Goal: Task Accomplishment & Management: Complete application form

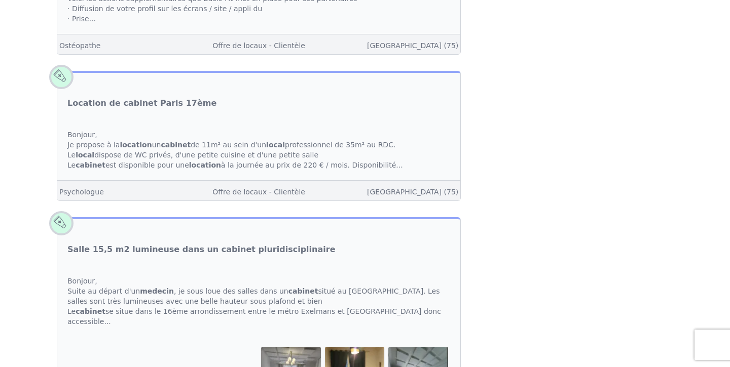
scroll to position [2238, 0]
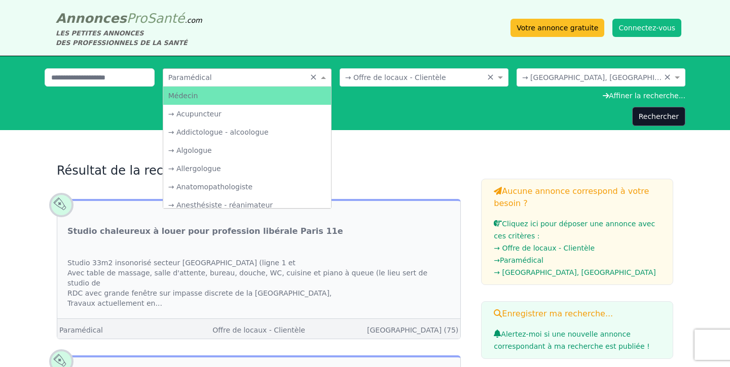
click at [218, 81] on input "text" at bounding box center [236, 76] width 137 height 10
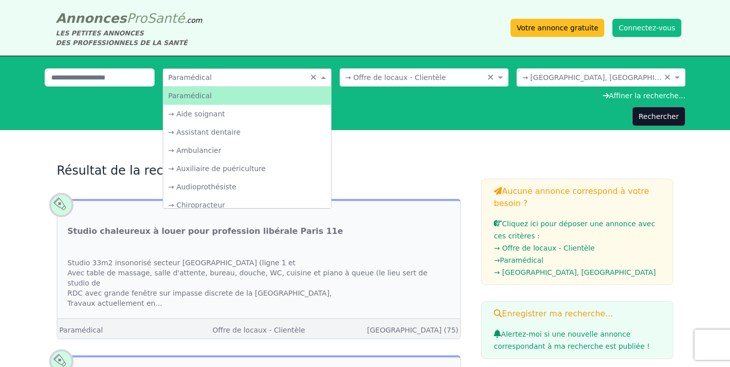
click at [217, 94] on div "Paramédical" at bounding box center [247, 96] width 168 height 18
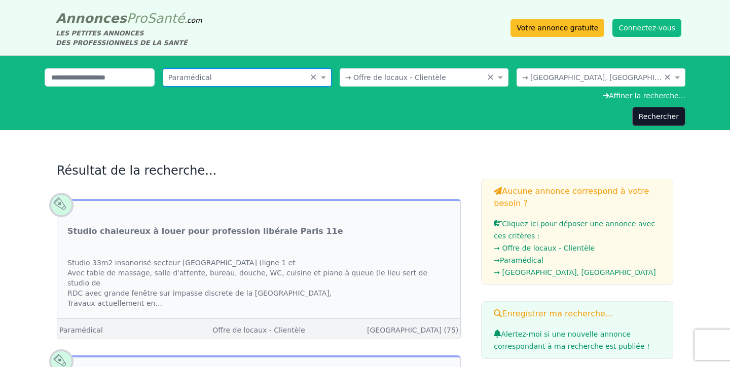
click at [231, 71] on div "Choisissez une spécialité... × Paramédical ×" at bounding box center [247, 77] width 169 height 18
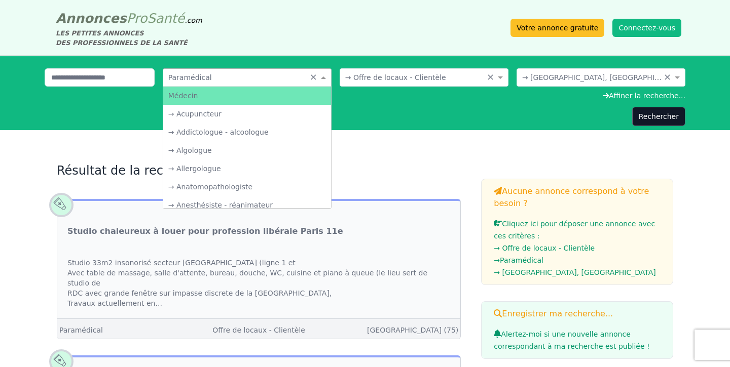
scroll to position [0, 0]
click at [188, 97] on div "Médecin" at bounding box center [247, 96] width 168 height 18
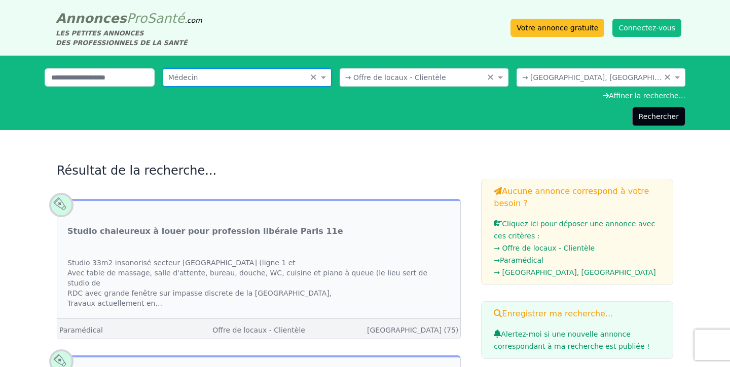
click at [658, 119] on button "Rechercher" at bounding box center [658, 116] width 53 height 19
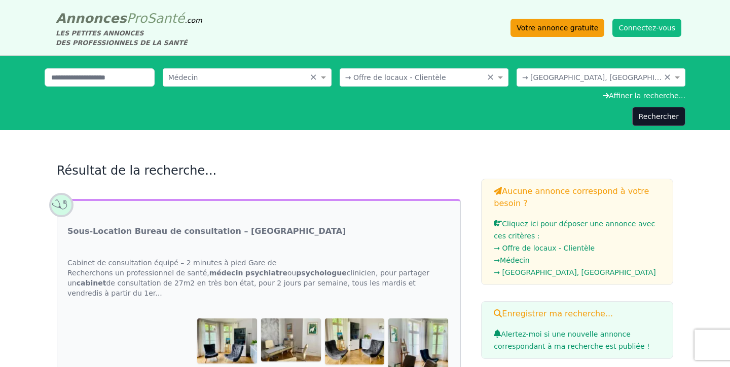
click at [558, 29] on link "Votre annonce gratuite" at bounding box center [557, 28] width 94 height 18
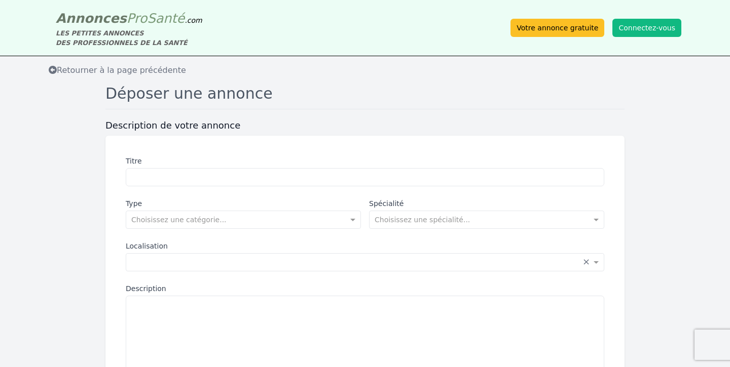
click at [167, 166] on div "Titre" at bounding box center [365, 171] width 478 height 30
click at [175, 183] on input "Titre" at bounding box center [365, 177] width 478 height 18
